Goal: Navigation & Orientation: Find specific page/section

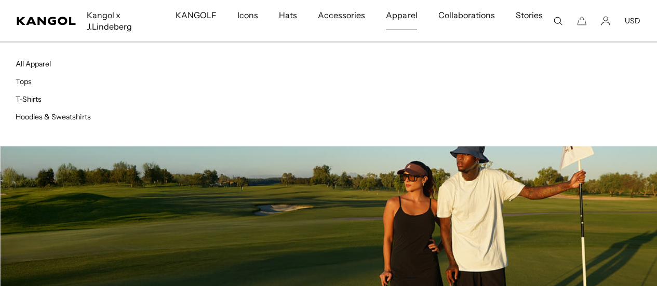
click at [406, 9] on span "Apparel" at bounding box center [401, 15] width 31 height 30
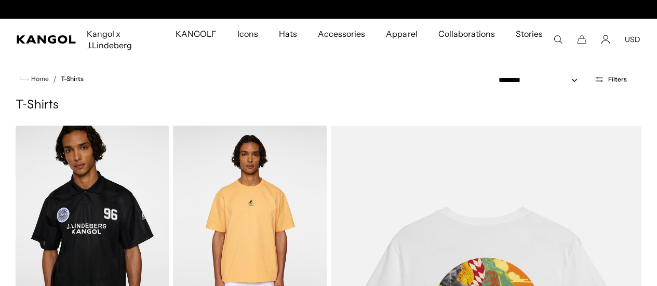
scroll to position [0, 214]
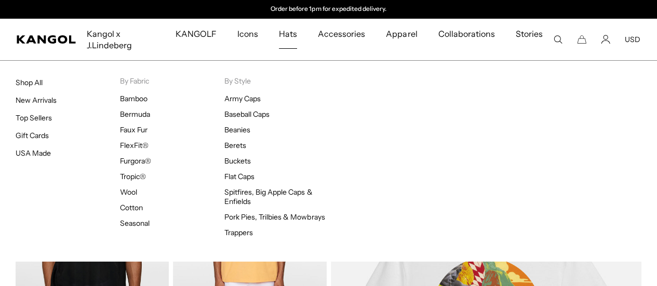
click at [294, 35] on span "Hats" at bounding box center [288, 34] width 18 height 30
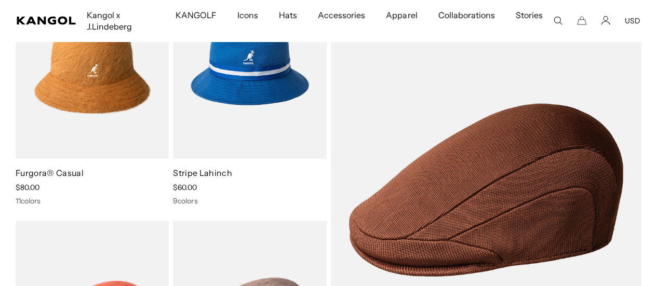
scroll to position [1210, 0]
